Goal: Information Seeking & Learning: Learn about a topic

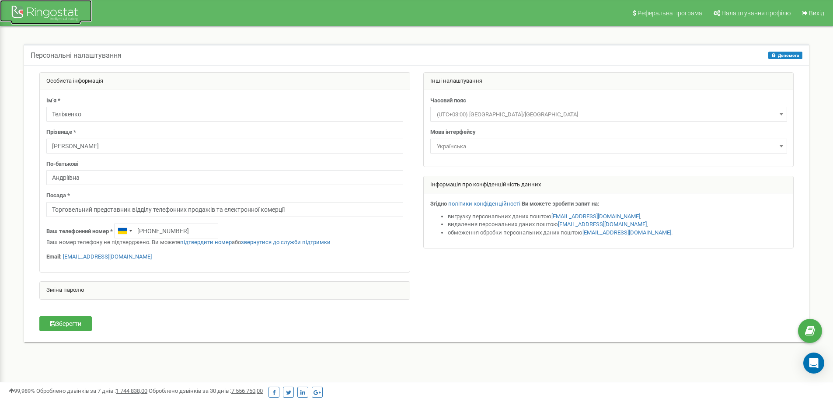
click at [66, 9] on div at bounding box center [46, 13] width 70 height 21
click at [48, 7] on div at bounding box center [46, 13] width 70 height 21
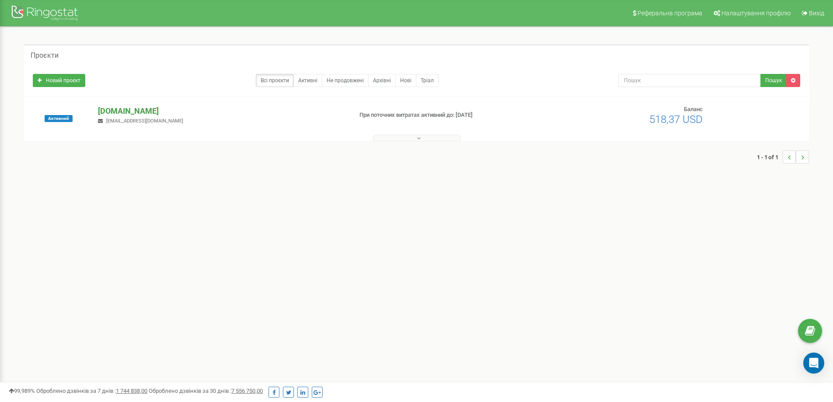
click at [119, 108] on p "[DOMAIN_NAME]" at bounding box center [221, 110] width 247 height 11
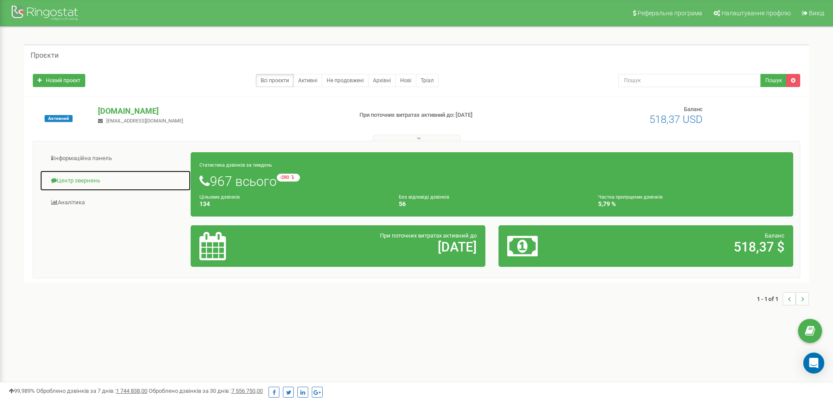
click at [101, 183] on link "Центр звернень" at bounding box center [115, 180] width 151 height 21
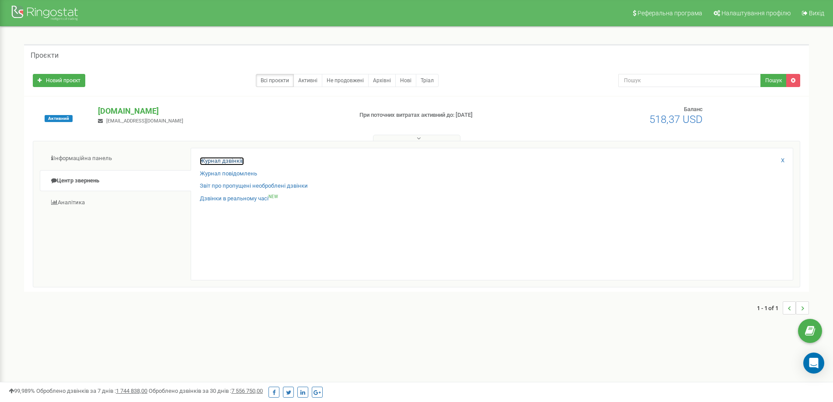
click at [221, 161] on link "Журнал дзвінків" at bounding box center [222, 161] width 44 height 8
click at [123, 111] on p "[DOMAIN_NAME]" at bounding box center [221, 110] width 247 height 11
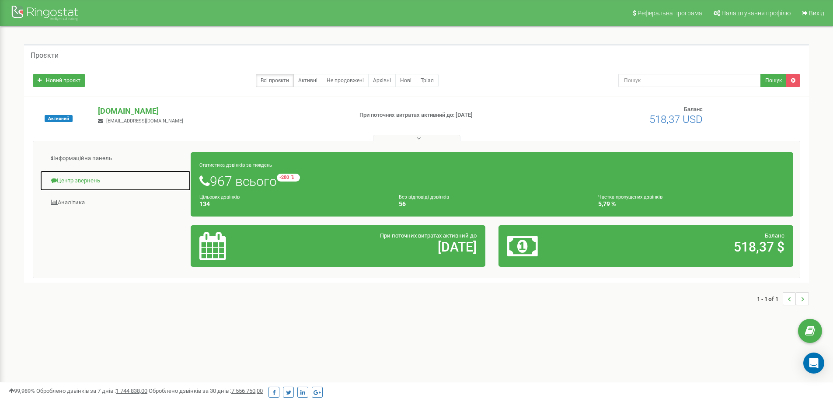
click at [91, 178] on link "Центр звернень" at bounding box center [115, 180] width 151 height 21
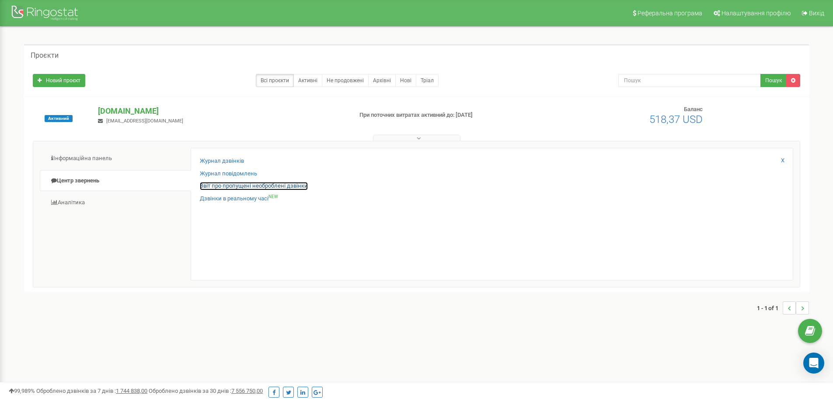
click at [210, 186] on link "Звіт про пропущені необроблені дзвінки" at bounding box center [254, 186] width 108 height 8
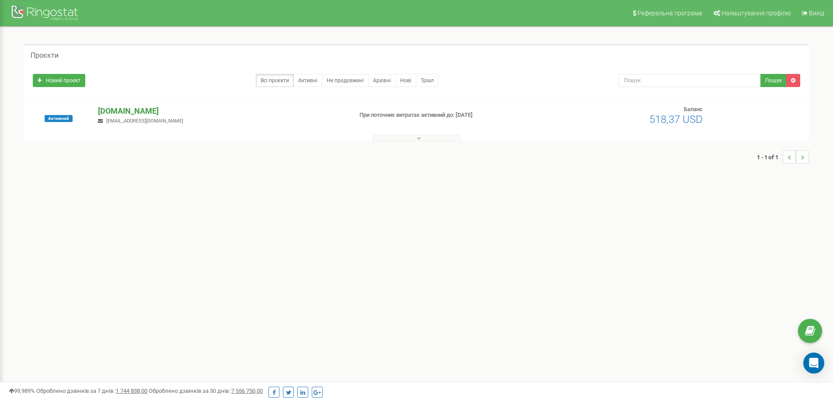
click at [120, 106] on p "[DOMAIN_NAME]" at bounding box center [221, 110] width 247 height 11
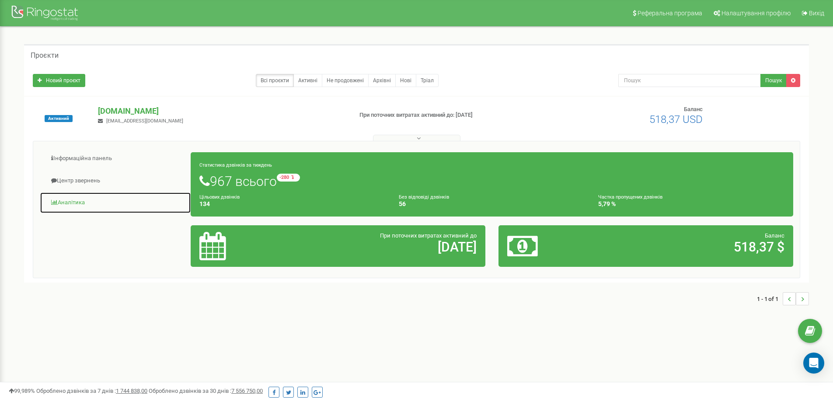
click at [79, 203] on link "Аналiтика" at bounding box center [115, 202] width 151 height 21
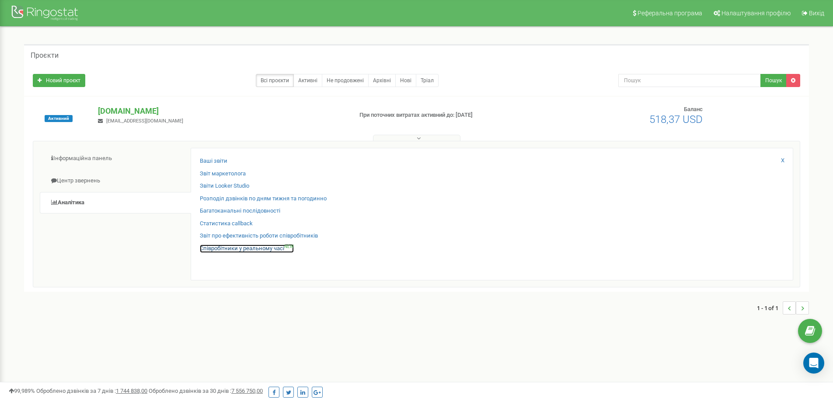
click at [237, 247] on link "Співробітники у реальному часі NEW" at bounding box center [247, 248] width 94 height 8
